Goal: Find specific page/section: Find specific page/section

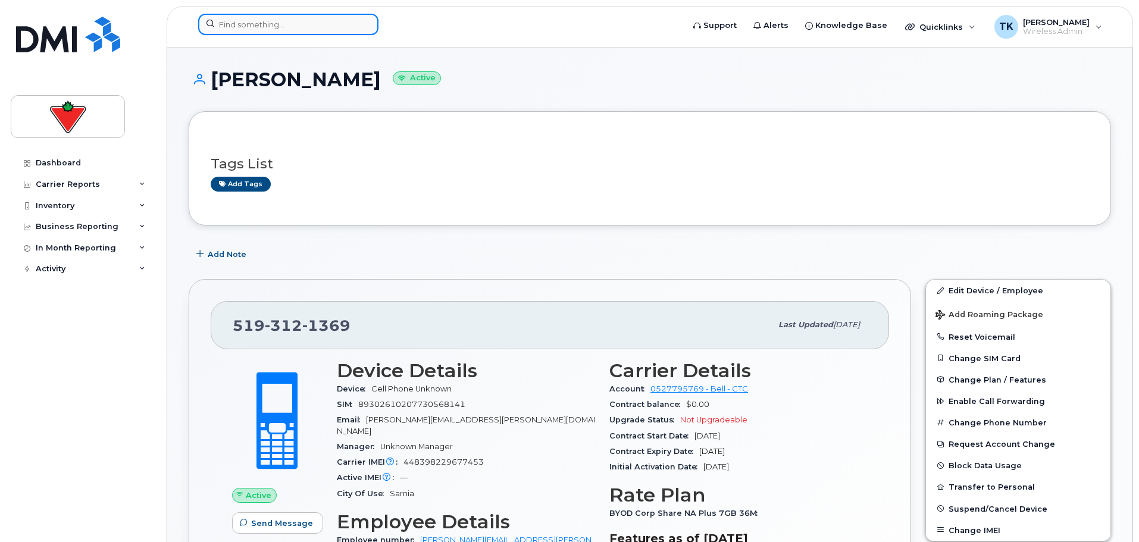
click at [266, 34] on input at bounding box center [288, 24] width 180 height 21
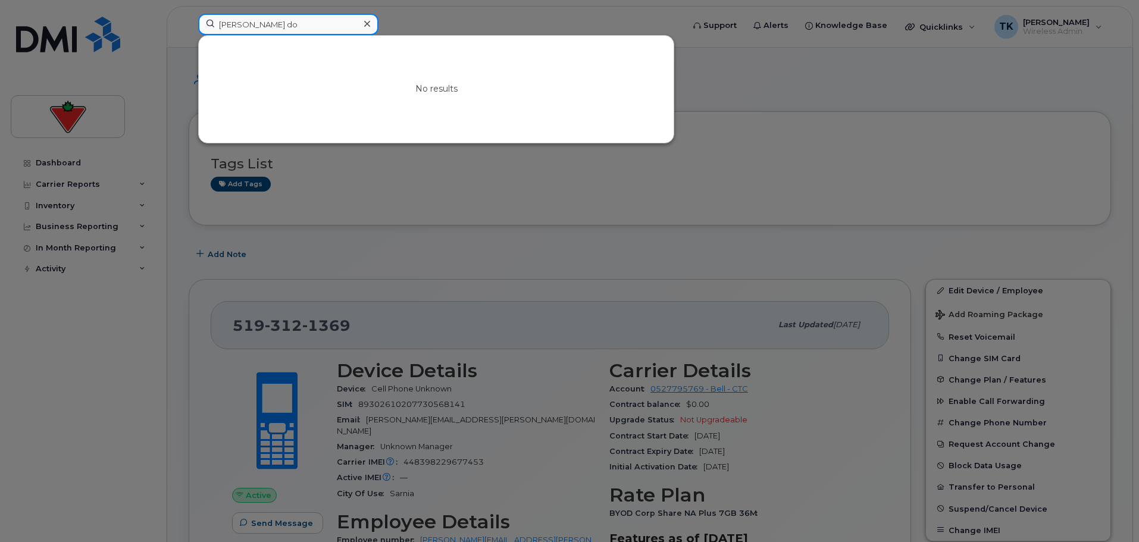
type input "jocelyn d"
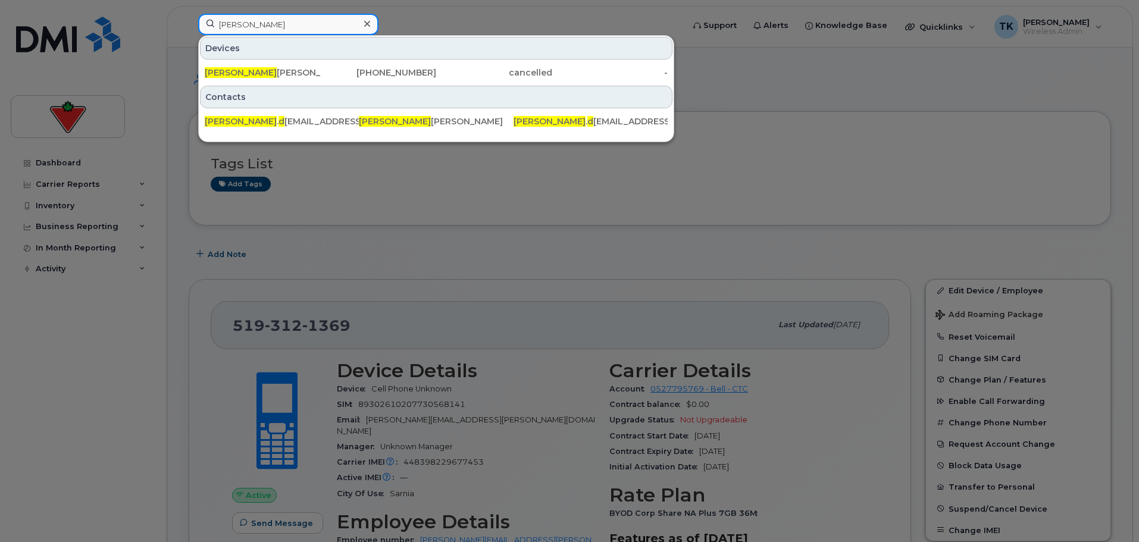
drag, startPoint x: 276, startPoint y: 23, endPoint x: 179, endPoint y: 23, distance: 97.0
click at [189, 23] on div "jocelyn d Devices Jocelyn D avidson 780-278-2135 cancelled - Contacts jocelyn .…" at bounding box center [437, 27] width 496 height 26
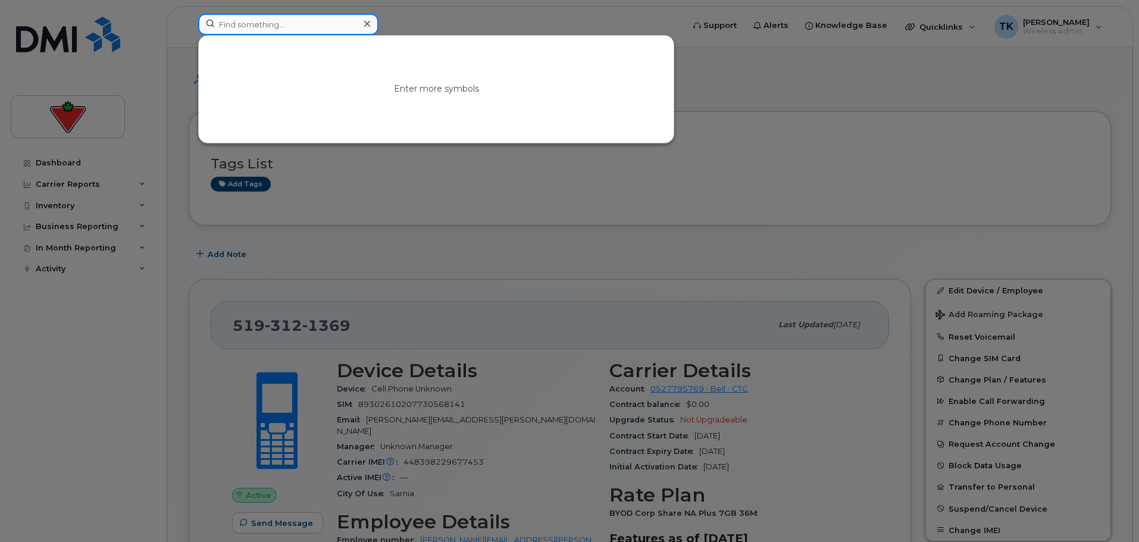
drag, startPoint x: 334, startPoint y: 26, endPoint x: 321, endPoint y: 26, distance: 13.7
click at [321, 26] on input at bounding box center [288, 24] width 180 height 21
paste input "4164808017"
paste input "[PERSON_NAME]"
drag, startPoint x: 284, startPoint y: 27, endPoint x: 66, endPoint y: 0, distance: 220.0
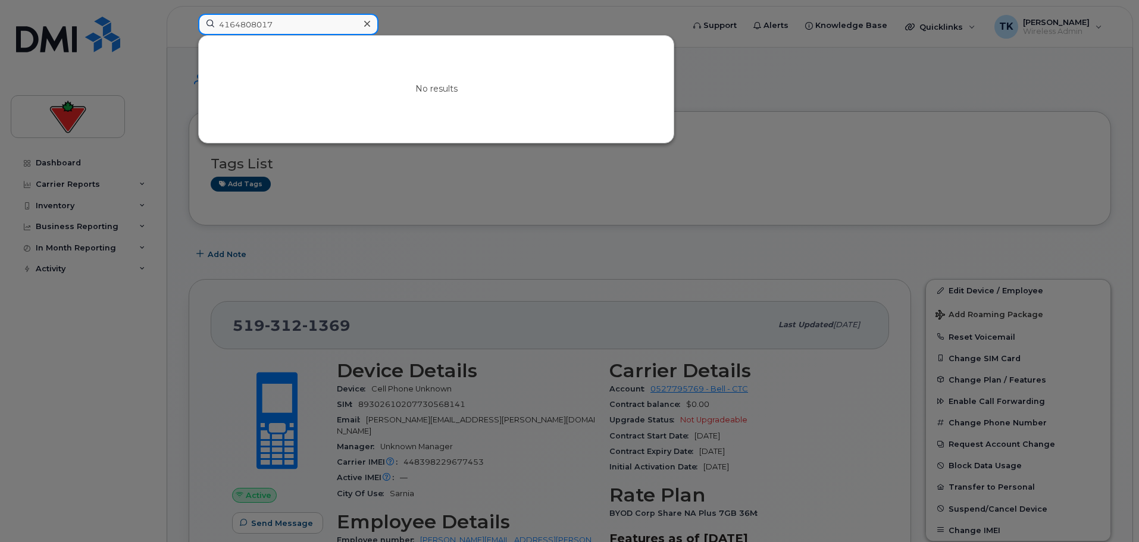
click at [189, 14] on div "4164808017 No results" at bounding box center [437, 27] width 496 height 26
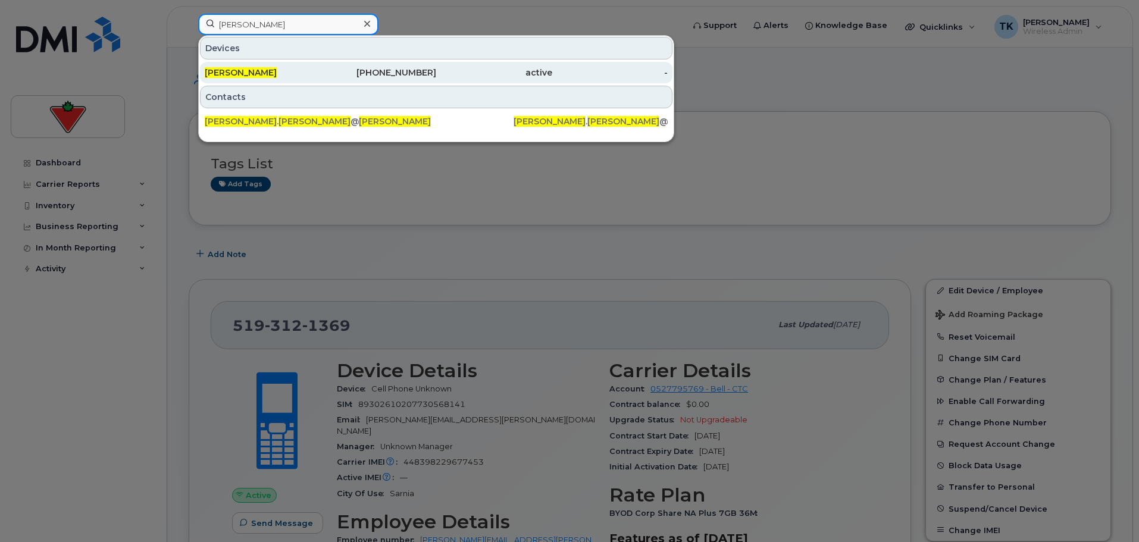
type input "[PERSON_NAME]"
click at [254, 75] on span "[PERSON_NAME]" at bounding box center [241, 72] width 72 height 11
